Goal: Transaction & Acquisition: Book appointment/travel/reservation

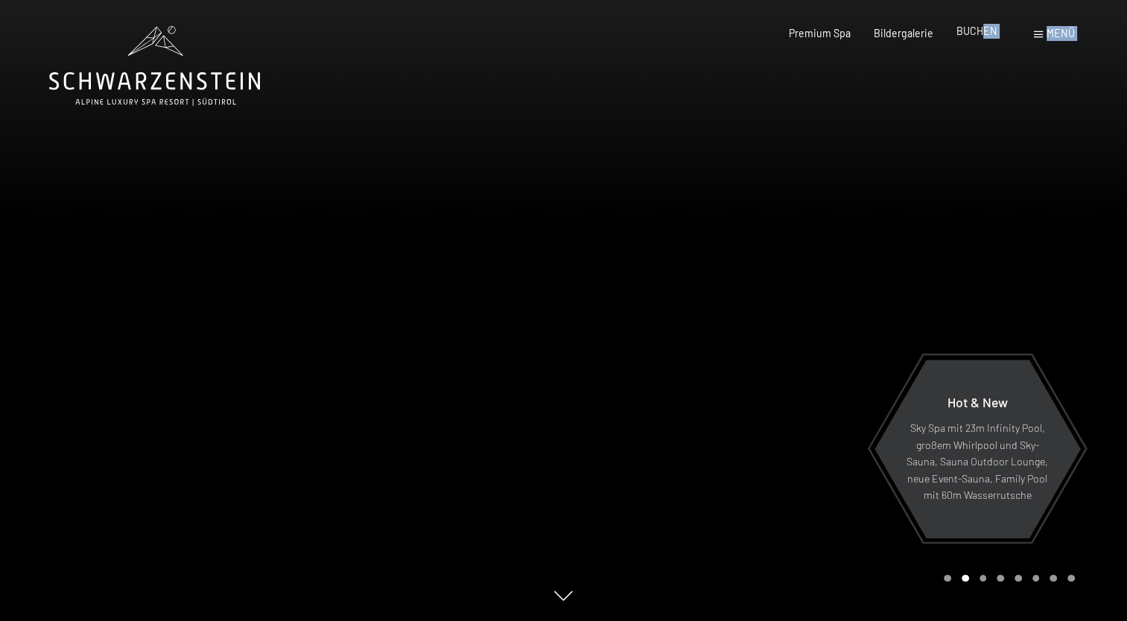
drag, startPoint x: 988, startPoint y: 25, endPoint x: 985, endPoint y: 40, distance: 15.8
click at [985, 40] on div "Buchen Anfragen Premium Spa Bildergalerie BUCHEN Menü DE IT EN Gutschein Bilder…" at bounding box center [908, 33] width 331 height 15
click at [985, 40] on div "Premium Spa Bildergalerie BUCHEN" at bounding box center [882, 33] width 278 height 15
click at [974, 29] on span "BUCHEN" at bounding box center [976, 31] width 41 height 13
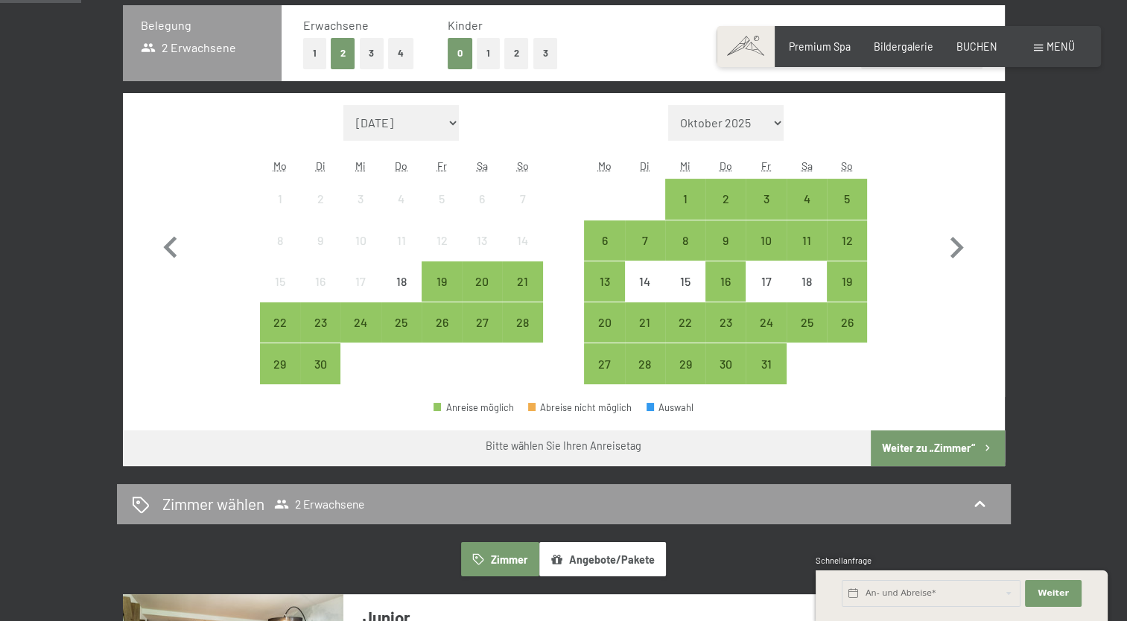
scroll to position [366, 0]
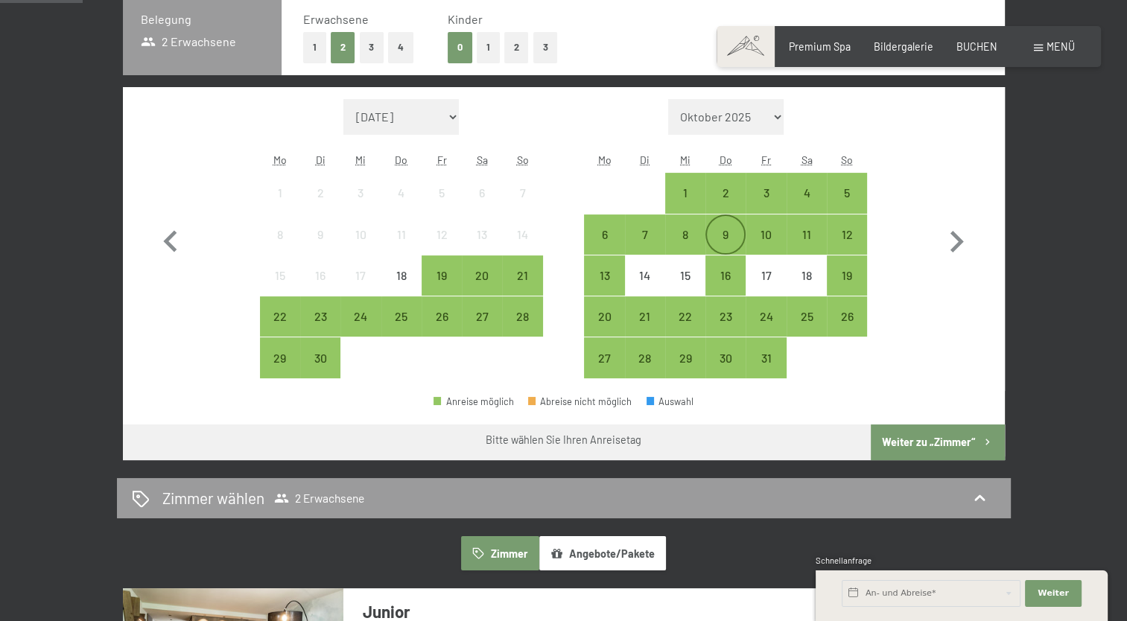
click at [724, 231] on div "9" at bounding box center [725, 247] width 37 height 37
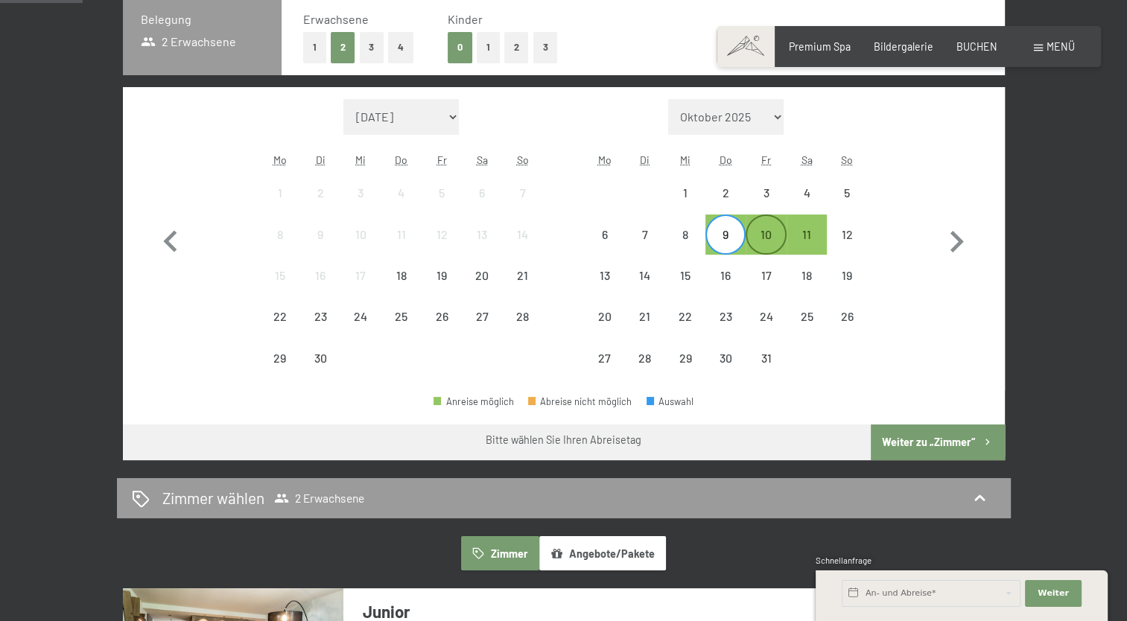
click at [757, 235] on div "10" at bounding box center [765, 247] width 37 height 37
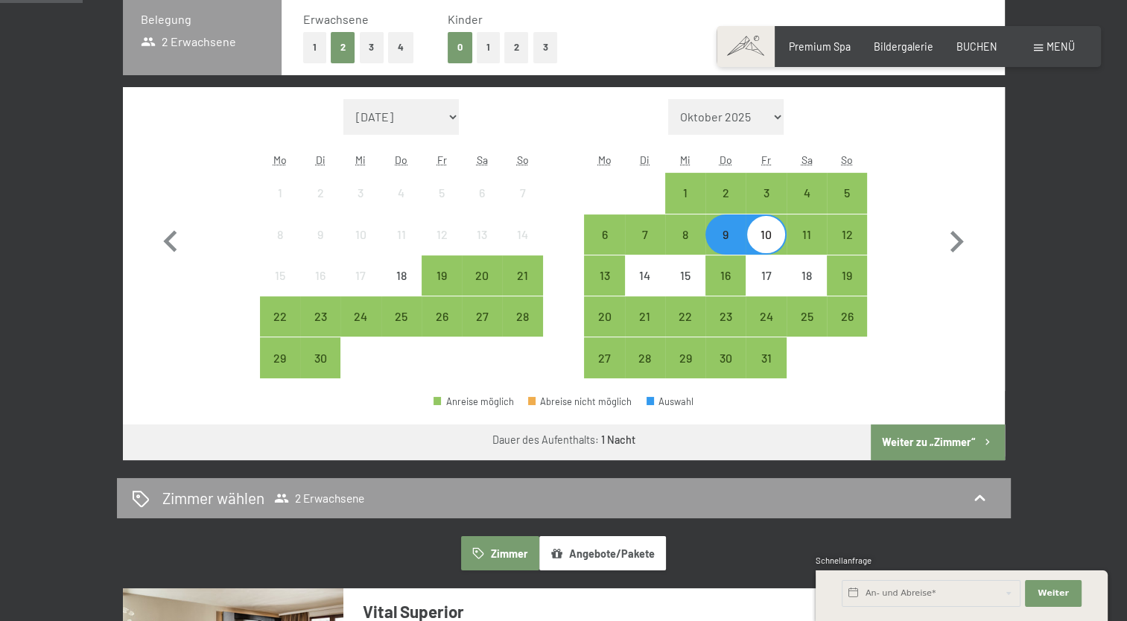
click at [894, 436] on button "Weiter zu „Zimmer“" at bounding box center [937, 443] width 133 height 36
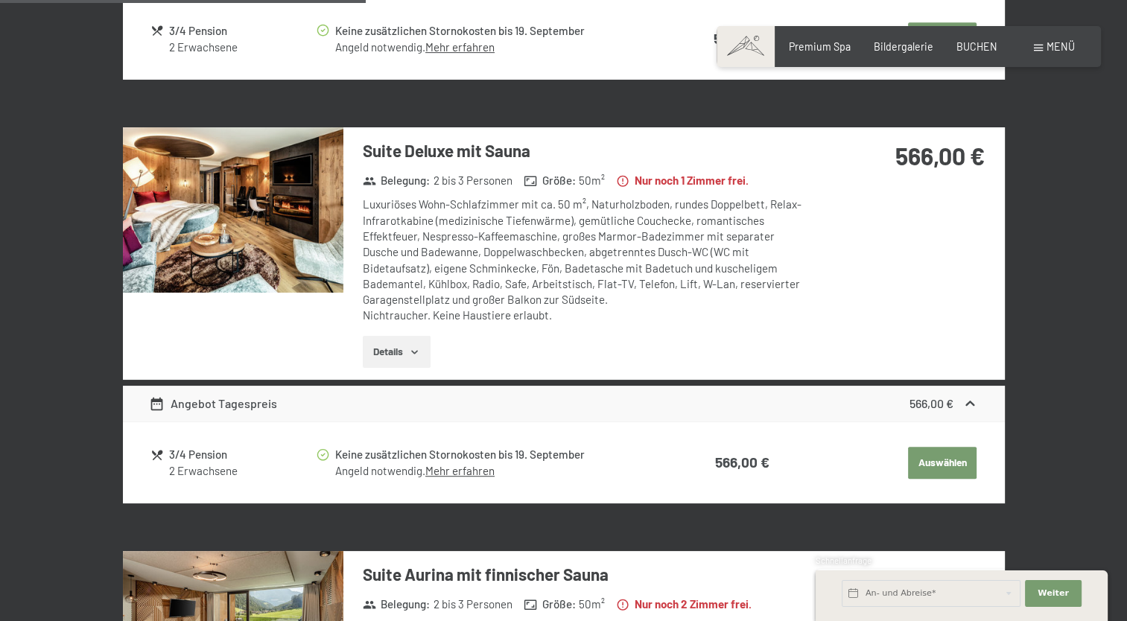
scroll to position [727, 0]
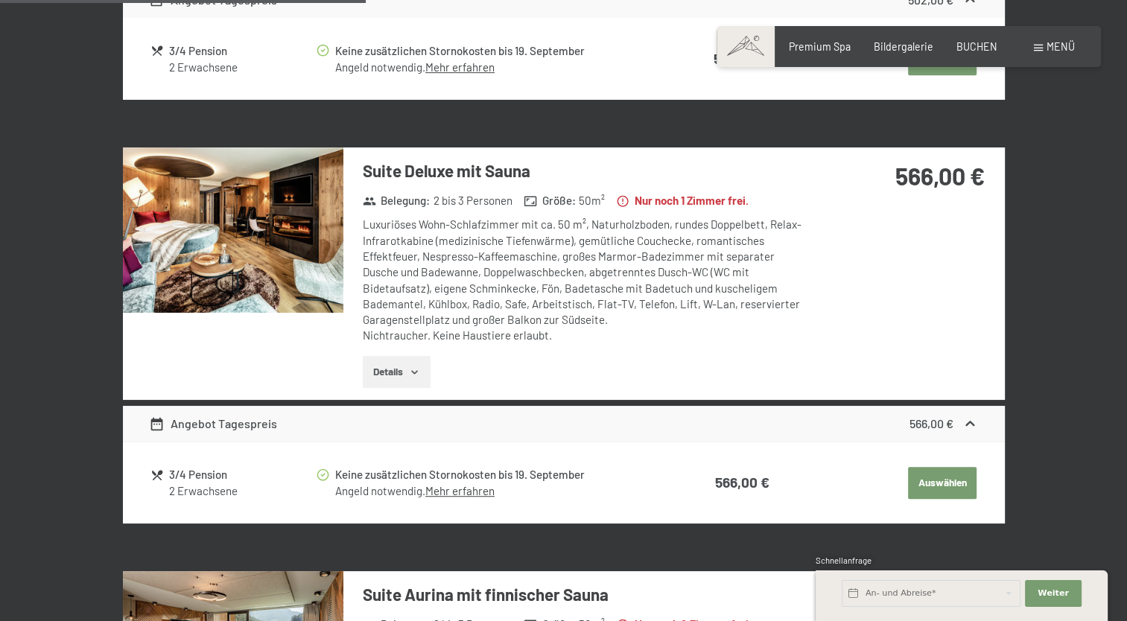
click at [271, 261] on img at bounding box center [233, 229] width 220 height 165
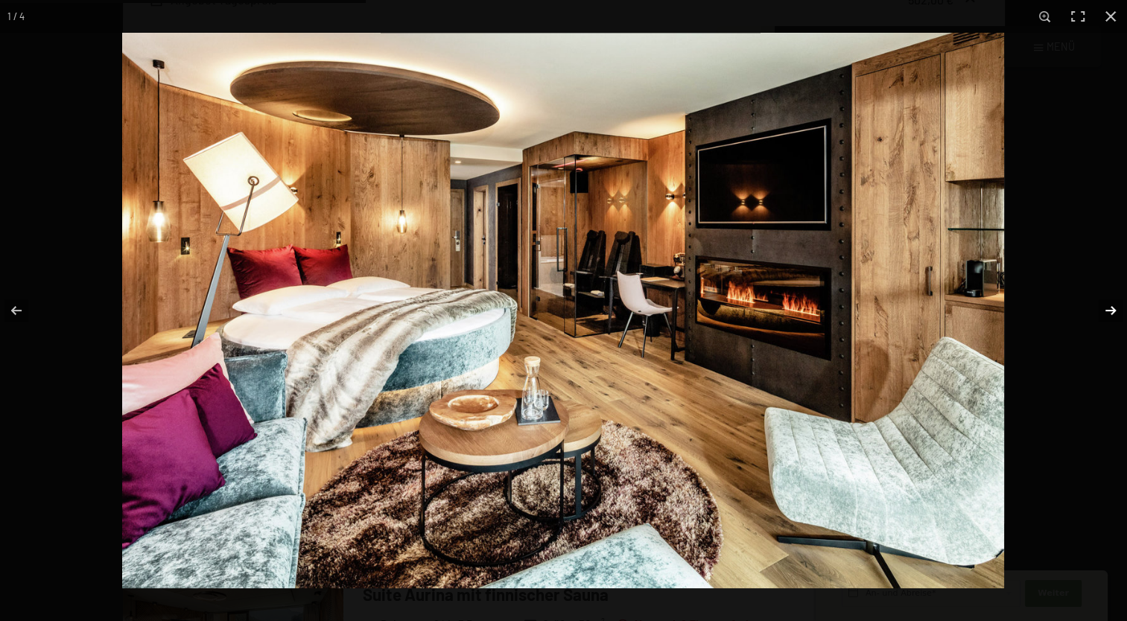
click at [1112, 314] on button "button" at bounding box center [1101, 310] width 52 height 74
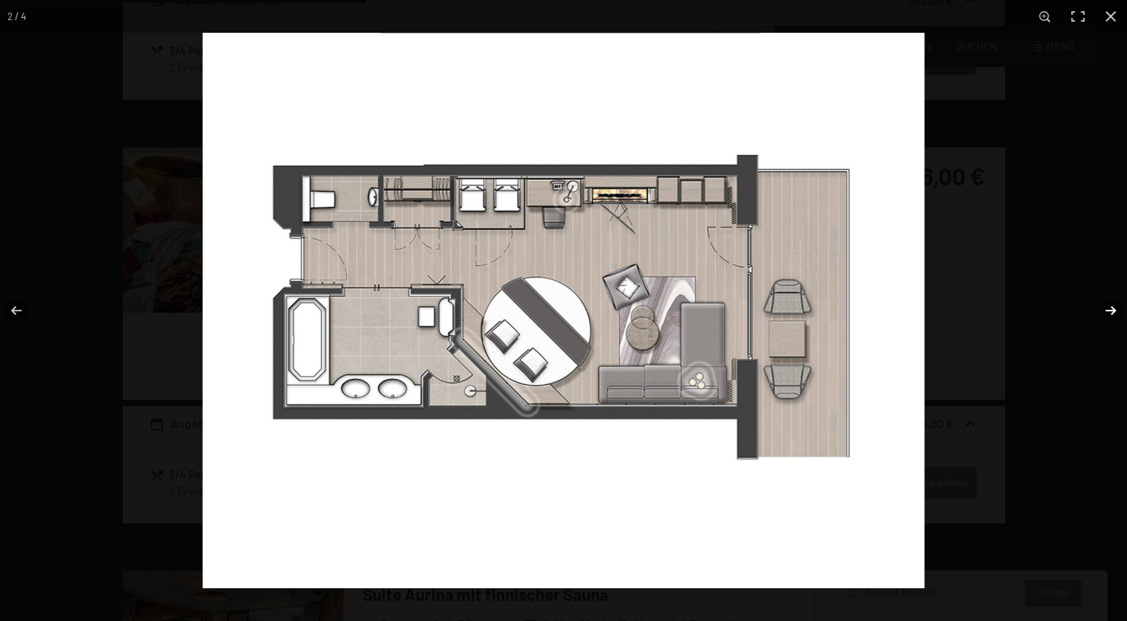
click at [1112, 314] on button "button" at bounding box center [1101, 310] width 52 height 74
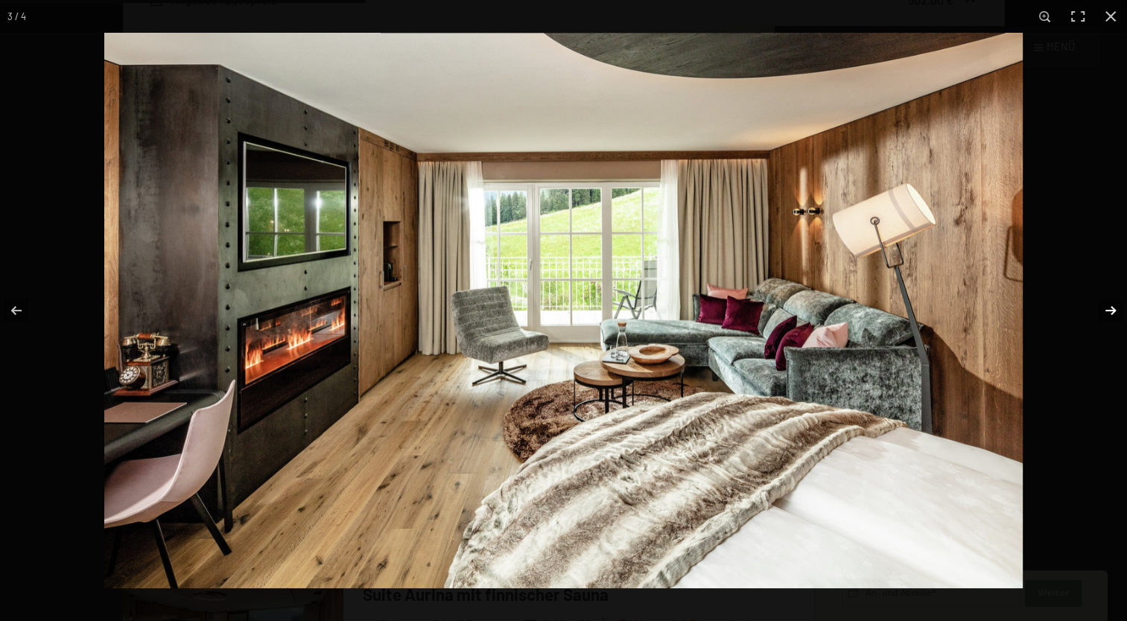
click at [1112, 314] on button "button" at bounding box center [1101, 310] width 52 height 74
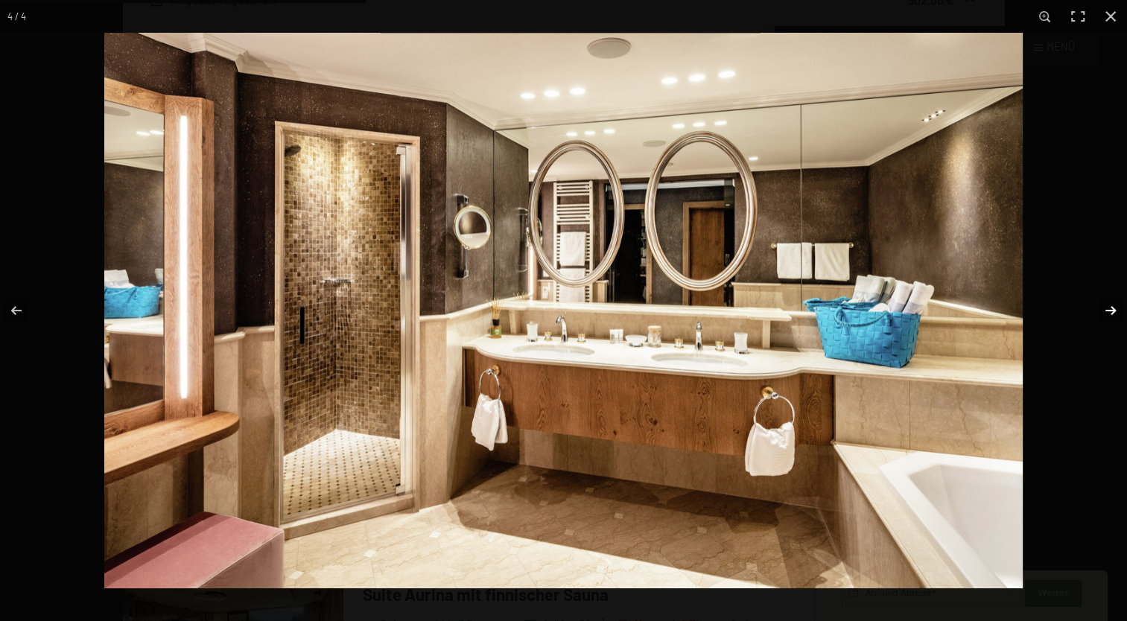
click at [1112, 314] on button "button" at bounding box center [1101, 310] width 52 height 74
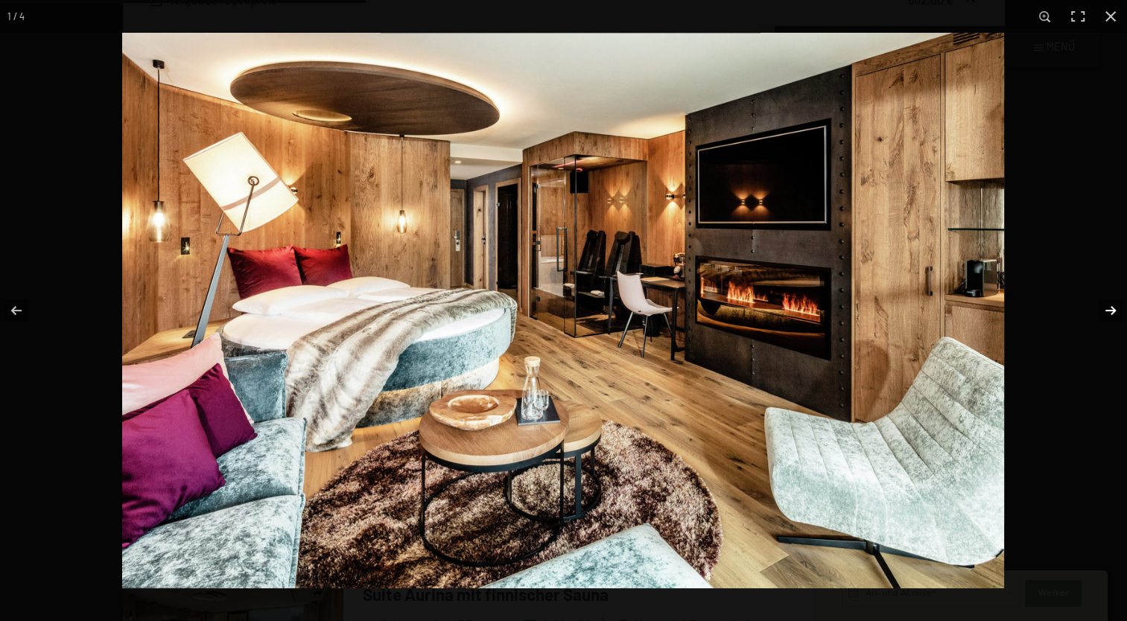
click at [1112, 314] on button "button" at bounding box center [1101, 310] width 52 height 74
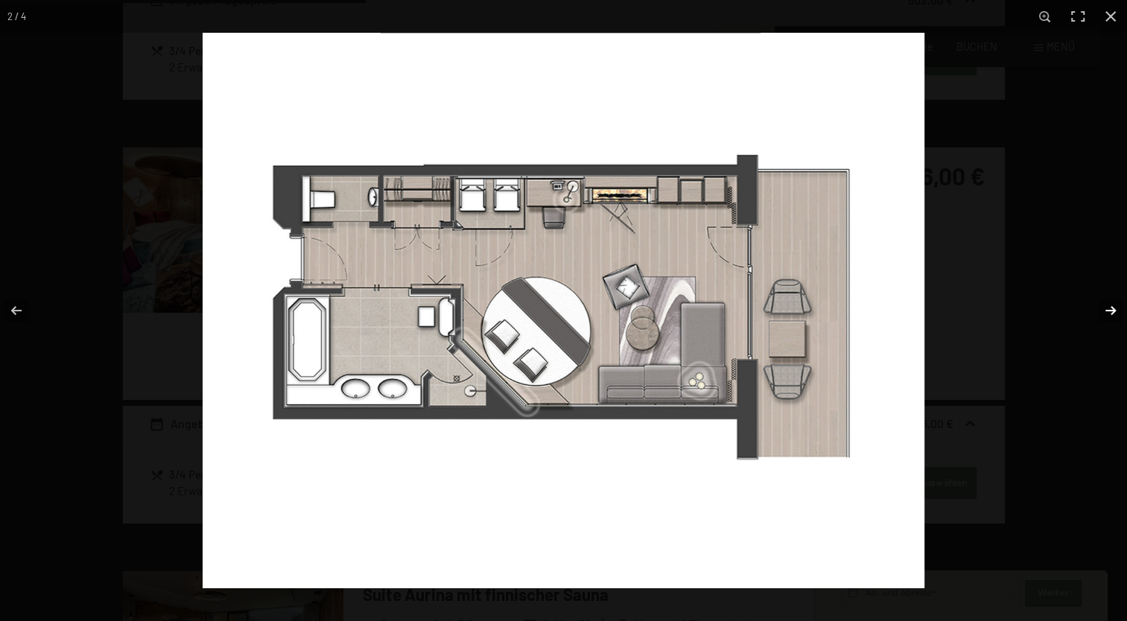
click at [1112, 314] on button "button" at bounding box center [1101, 310] width 52 height 74
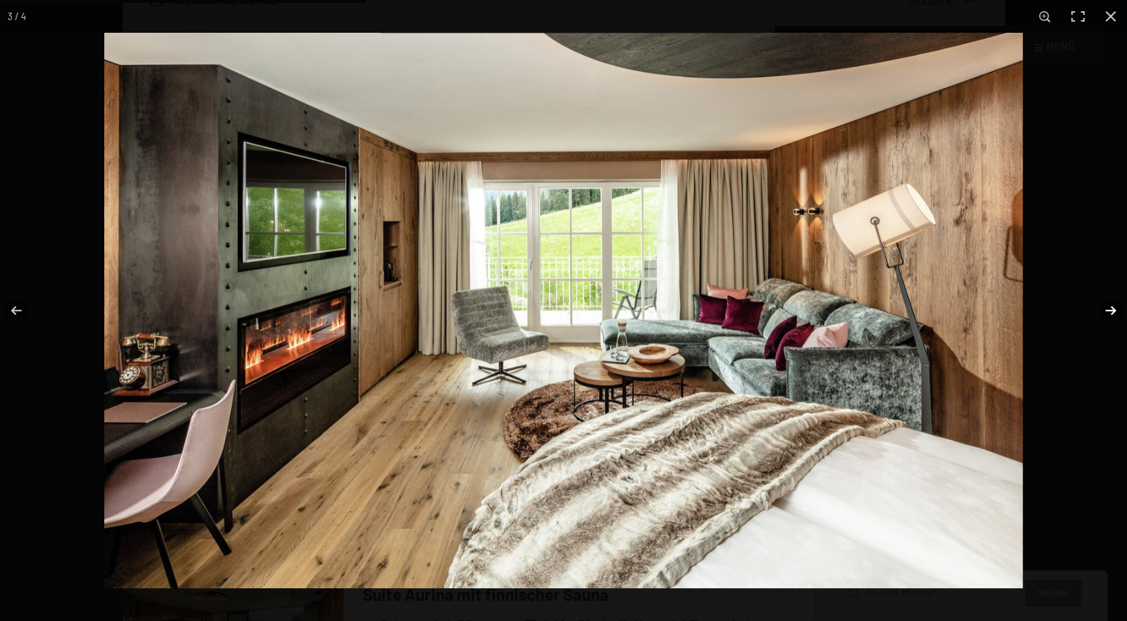
click at [1112, 314] on button "button" at bounding box center [1101, 310] width 52 height 74
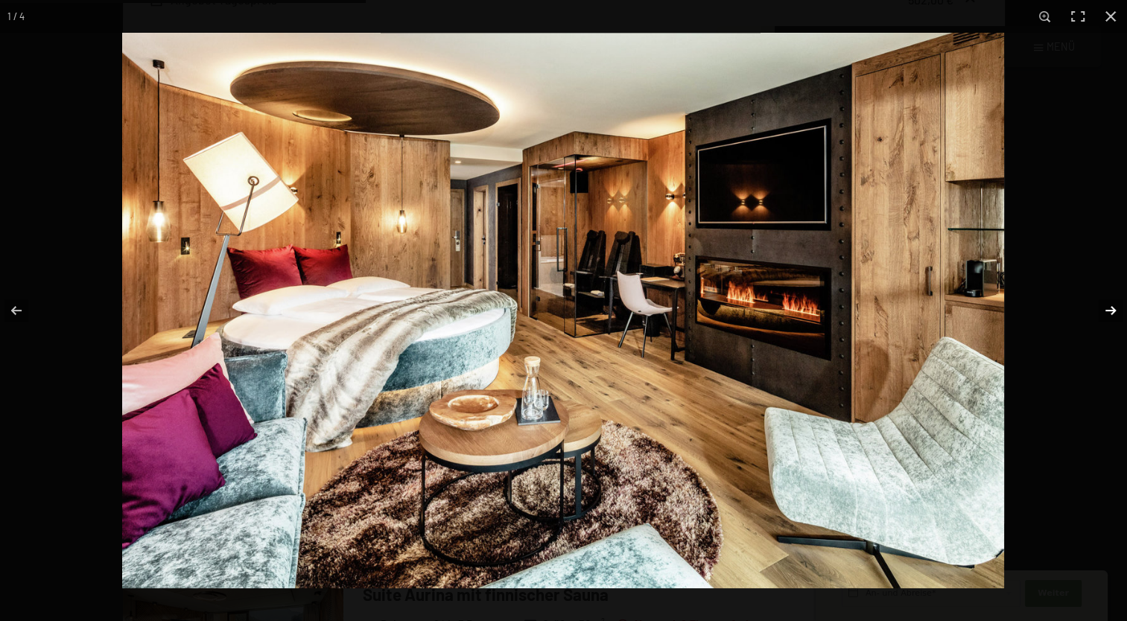
click at [1112, 314] on button "button" at bounding box center [1101, 310] width 52 height 74
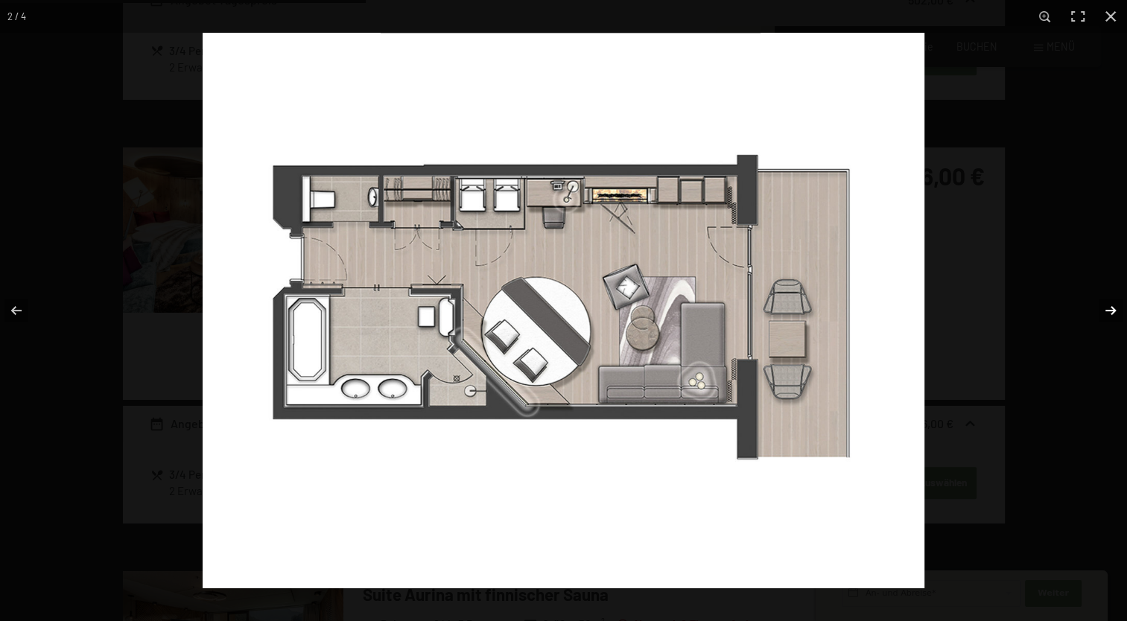
click at [1112, 314] on button "button" at bounding box center [1101, 310] width 52 height 74
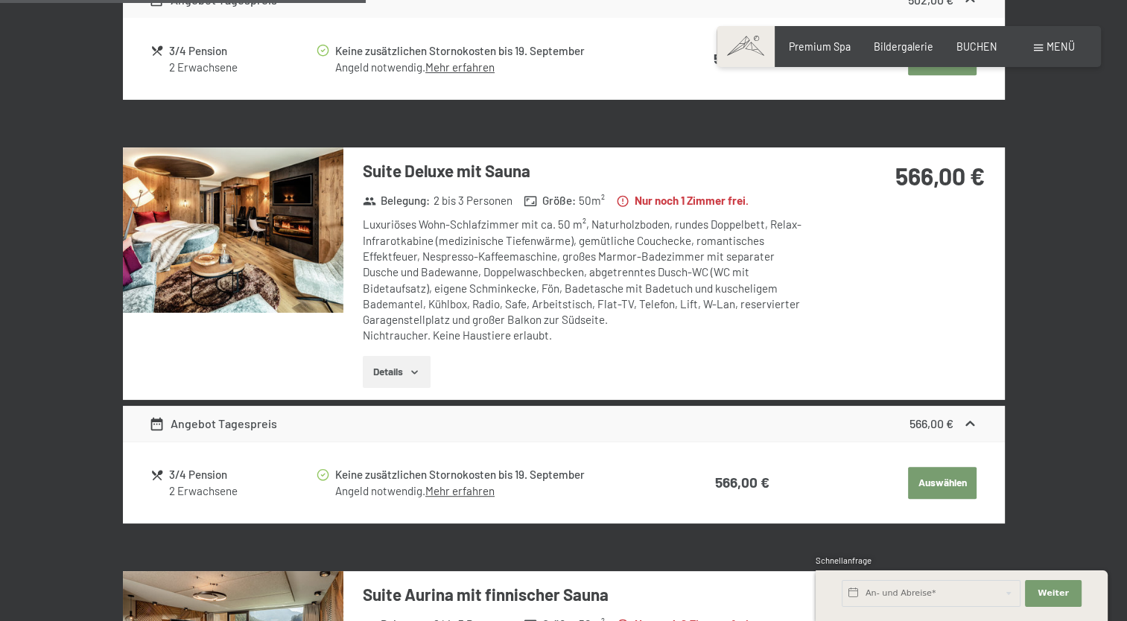
click at [0, 0] on button "button" at bounding box center [0, 0] width 0 height 0
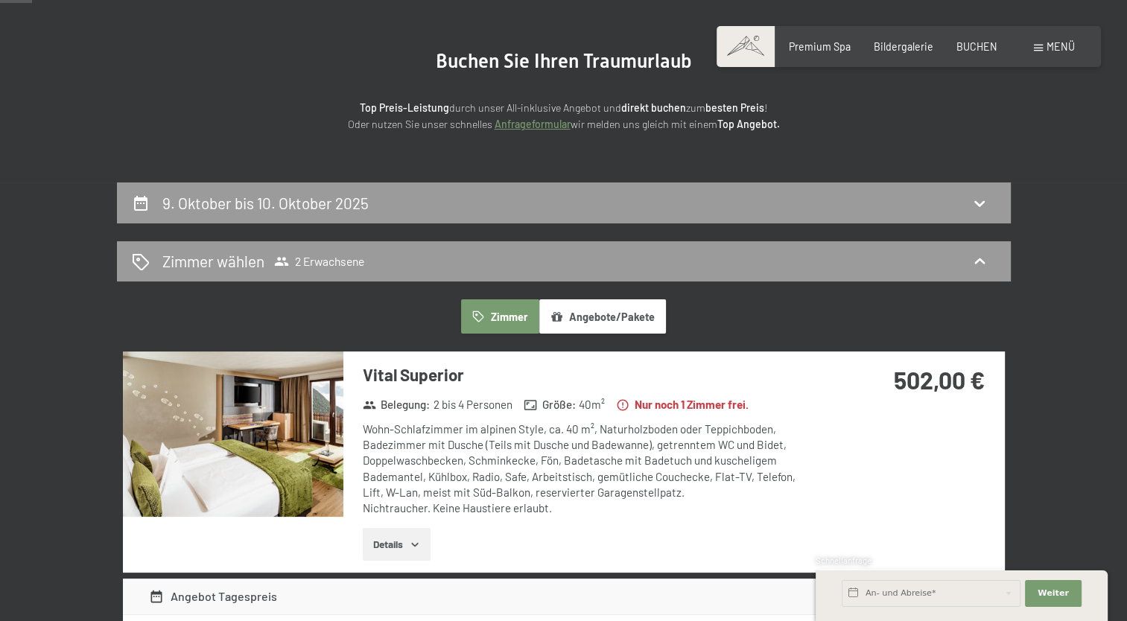
scroll to position [40, 0]
